Goal: Information Seeking & Learning: Learn about a topic

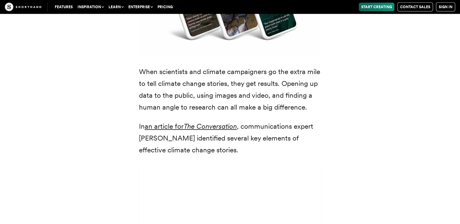
scroll to position [1701, 0]
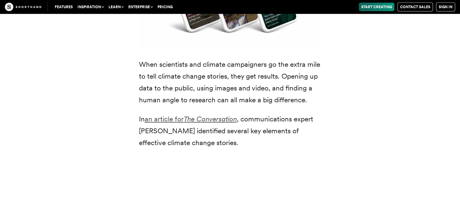
click at [187, 115] on em "The Conversation" at bounding box center [209, 119] width 53 height 9
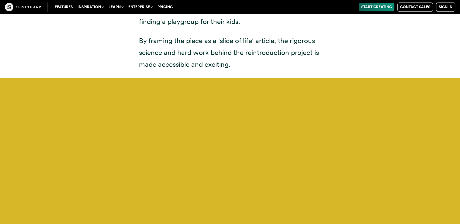
scroll to position [2640, 0]
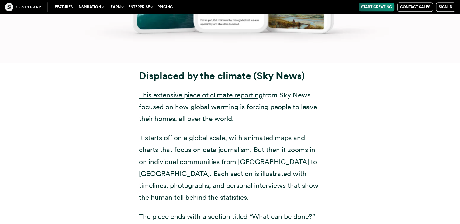
scroll to position [3021, 0]
click at [210, 91] on link "This extensive piece of climate reporting" at bounding box center [201, 95] width 124 height 9
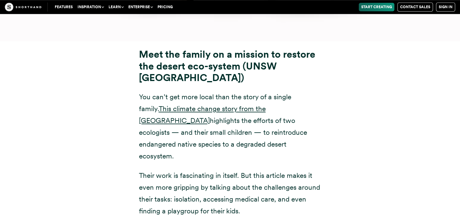
scroll to position [5075, 0]
click at [165, 104] on link "This climate change story from the [GEOGRAPHIC_DATA]" at bounding box center [202, 114] width 127 height 20
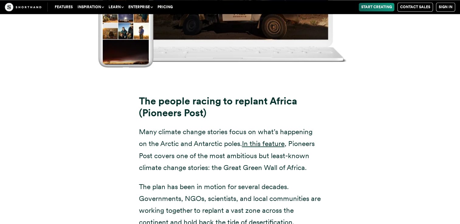
scroll to position [5754, 0]
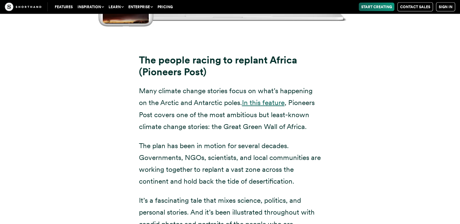
click at [274, 98] on link "In this feature" at bounding box center [263, 102] width 43 height 9
click at [269, 98] on link "In this feature" at bounding box center [263, 102] width 43 height 9
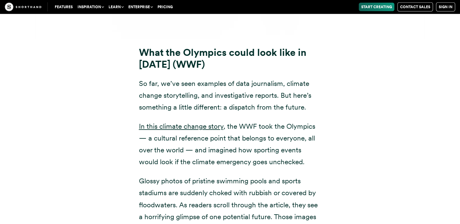
scroll to position [6433, 0]
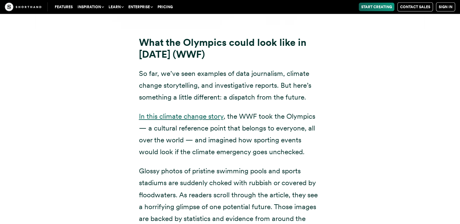
click at [194, 112] on link "In this climate change story" at bounding box center [181, 116] width 84 height 9
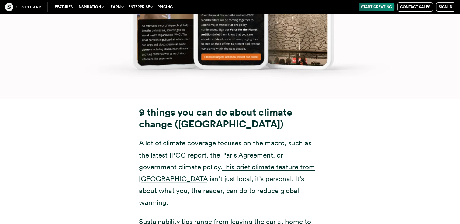
scroll to position [7113, 0]
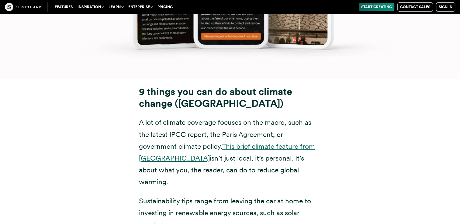
click at [272, 142] on link "This brief climate feature from [GEOGRAPHIC_DATA]" at bounding box center [227, 152] width 176 height 20
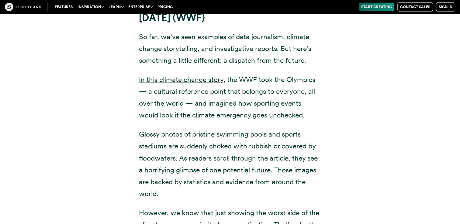
scroll to position [6429, 0]
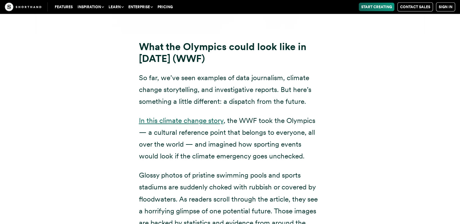
click at [185, 116] on link "In this climate change story" at bounding box center [181, 120] width 84 height 9
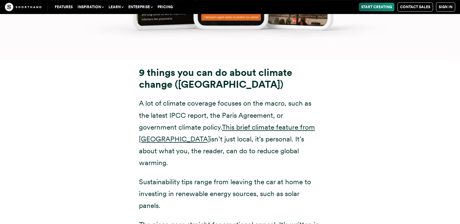
scroll to position [7142, 0]
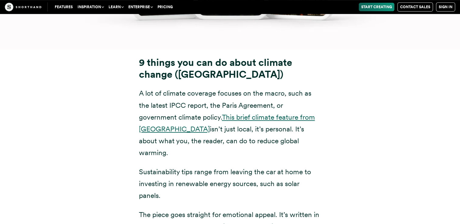
click at [260, 113] on link "This brief climate feature from [GEOGRAPHIC_DATA]" at bounding box center [227, 123] width 176 height 20
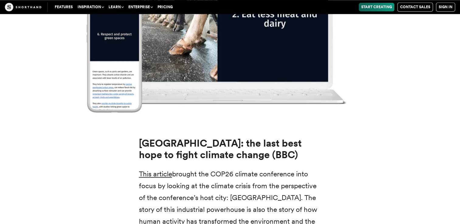
scroll to position [7787, 0]
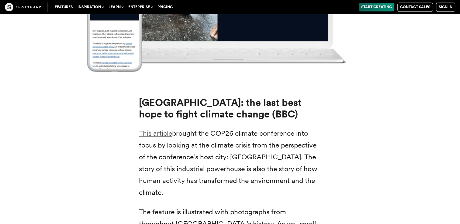
click at [146, 129] on link "This article" at bounding box center [155, 133] width 33 height 9
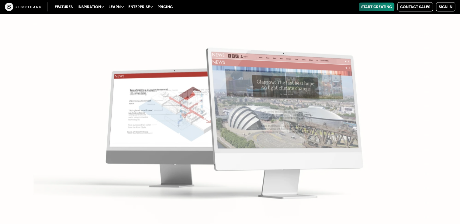
scroll to position [8164, 0]
click at [349, 116] on img at bounding box center [230, 112] width 460 height 224
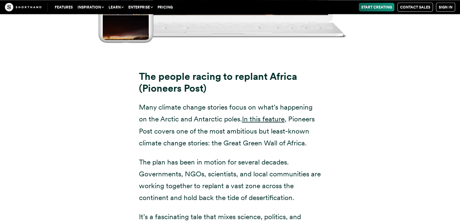
scroll to position [5718, 0]
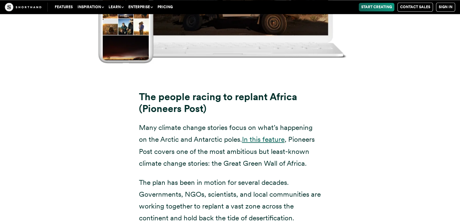
click at [264, 135] on link "In this feature" at bounding box center [263, 139] width 43 height 9
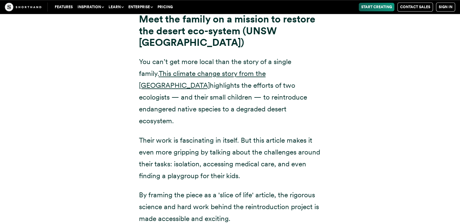
scroll to position [5100, 0]
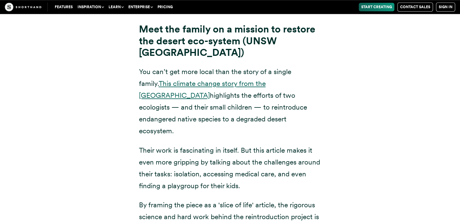
click at [200, 79] on link "This climate change story from the [GEOGRAPHIC_DATA]" at bounding box center [202, 89] width 127 height 20
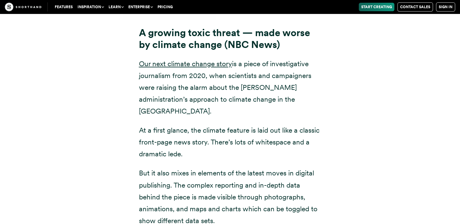
scroll to position [4350, 0]
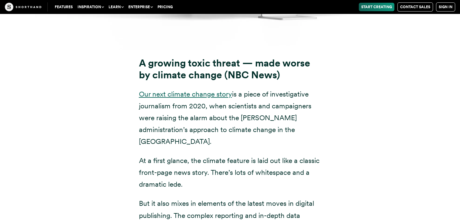
click at [167, 93] on link "Our next climate change story" at bounding box center [185, 94] width 93 height 9
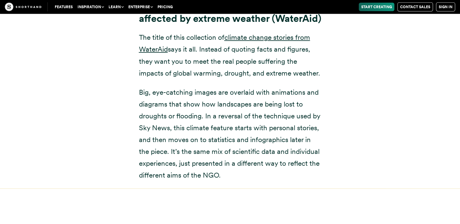
scroll to position [3670, 0]
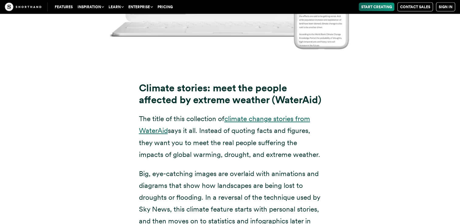
click at [299, 119] on link "climate change stories from WaterAid" at bounding box center [224, 125] width 171 height 20
